Goal: Navigation & Orientation: Find specific page/section

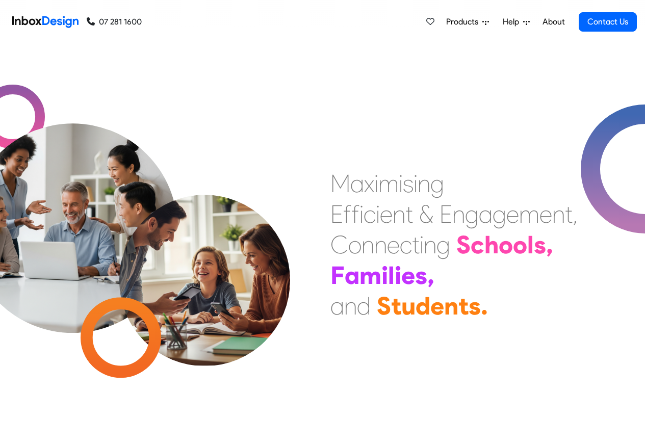
click at [553, 22] on link "About" at bounding box center [554, 22] width 28 height 20
